Goal: Submit feedback/report problem

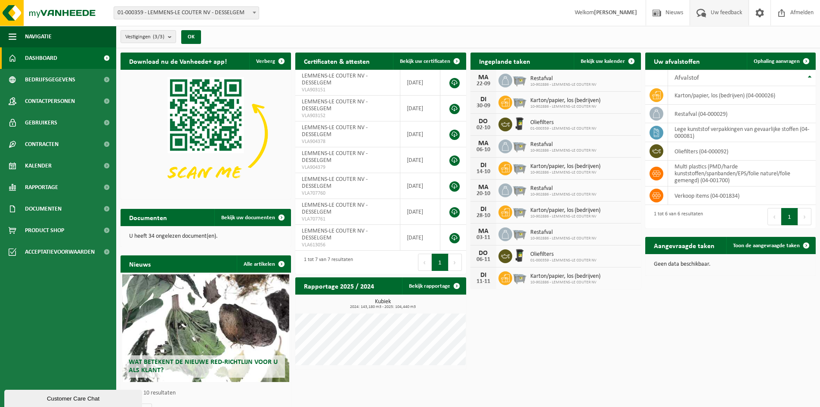
click at [718, 15] on span "Uw feedback" at bounding box center [726, 12] width 36 height 25
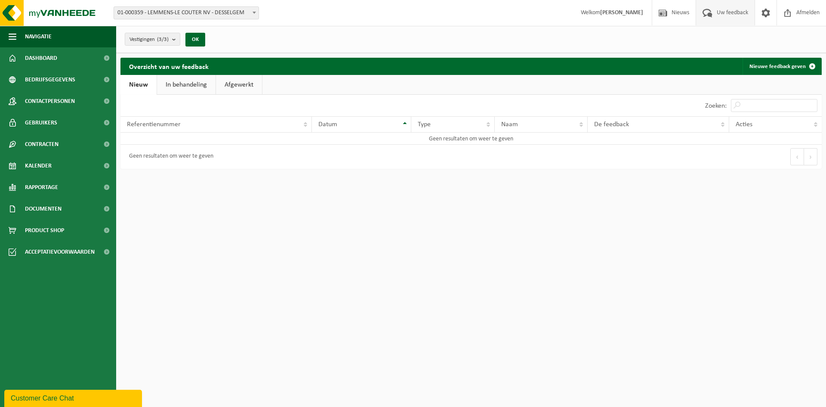
click at [189, 83] on link "In behandeling" at bounding box center [186, 85] width 59 height 20
click at [238, 85] on link "Afgewerkt" at bounding box center [240, 85] width 46 height 20
click at [141, 86] on link "Nieuw" at bounding box center [137, 85] width 35 height 20
click at [44, 395] on div "Customer Care Chat" at bounding box center [73, 398] width 125 height 10
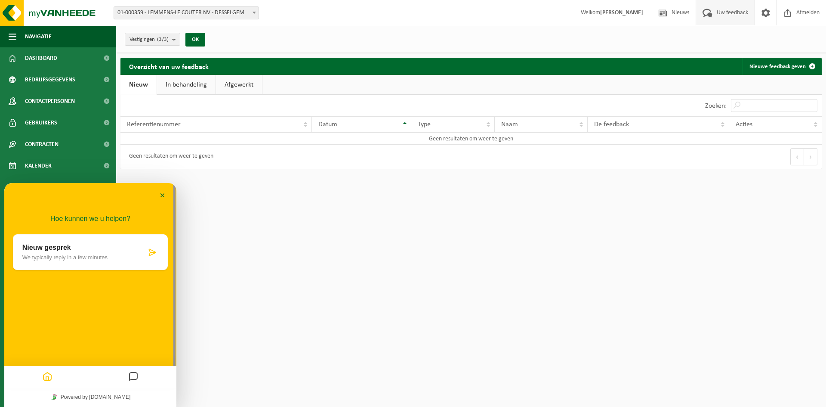
click at [80, 252] on div "Nieuw gesprek We typically reply in a few minutes" at bounding box center [84, 252] width 124 height 17
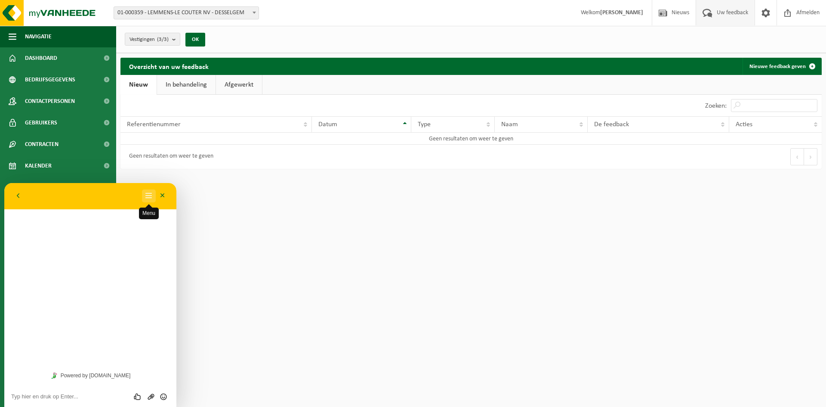
click at [152, 196] on button "Menu" at bounding box center [149, 195] width 14 height 13
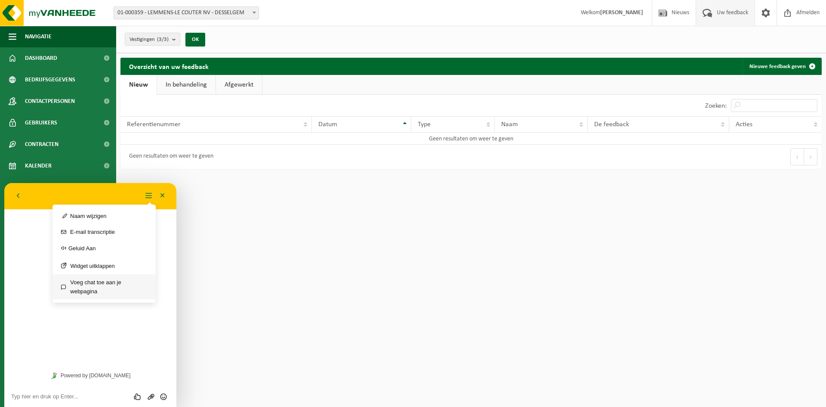
click at [97, 289] on link "Voeg chat toe aan je webpagina" at bounding box center [103, 286] width 103 height 25
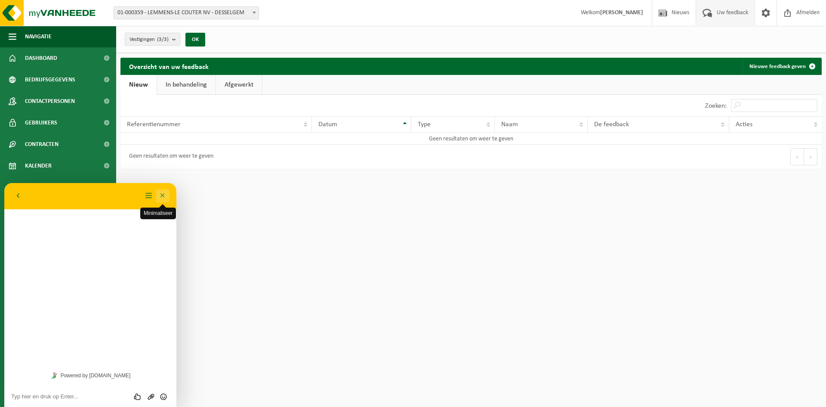
click at [162, 192] on button "Minimaliseer" at bounding box center [163, 195] width 14 height 13
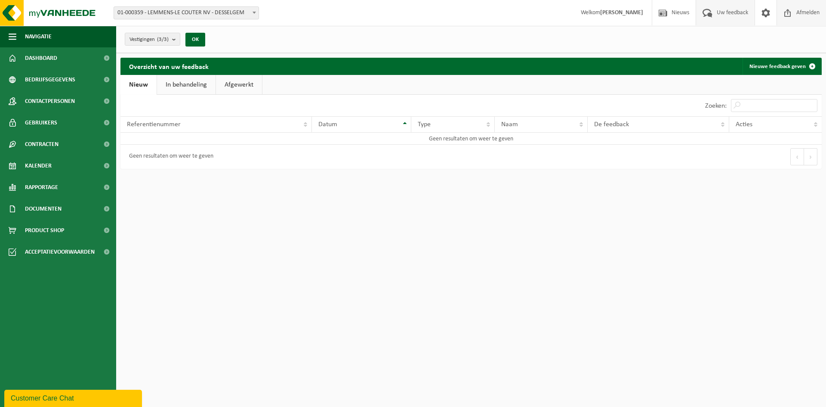
click at [808, 12] on span "Afmelden" at bounding box center [808, 12] width 28 height 25
